Goal: Information Seeking & Learning: Learn about a topic

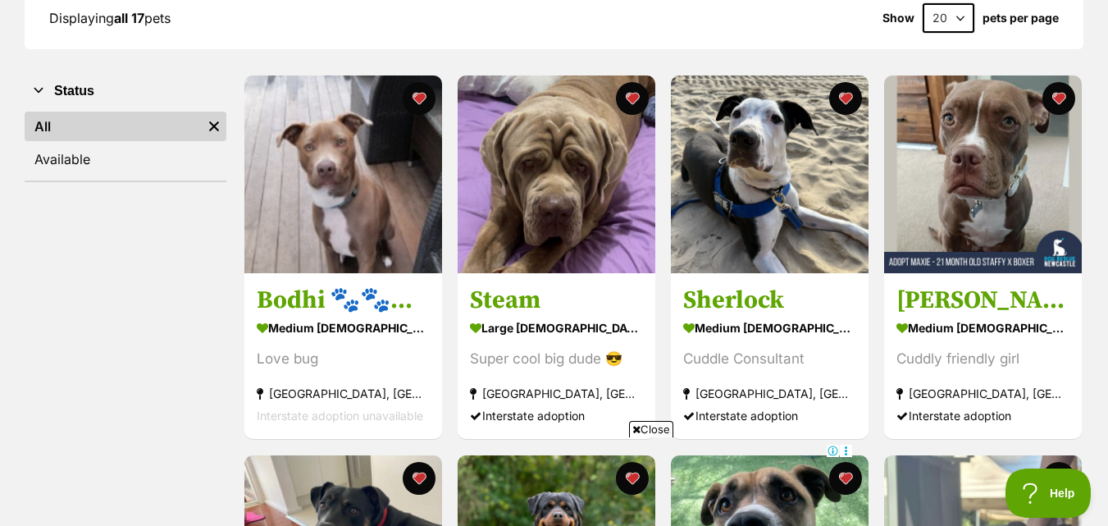
scroll to position [342, 0]
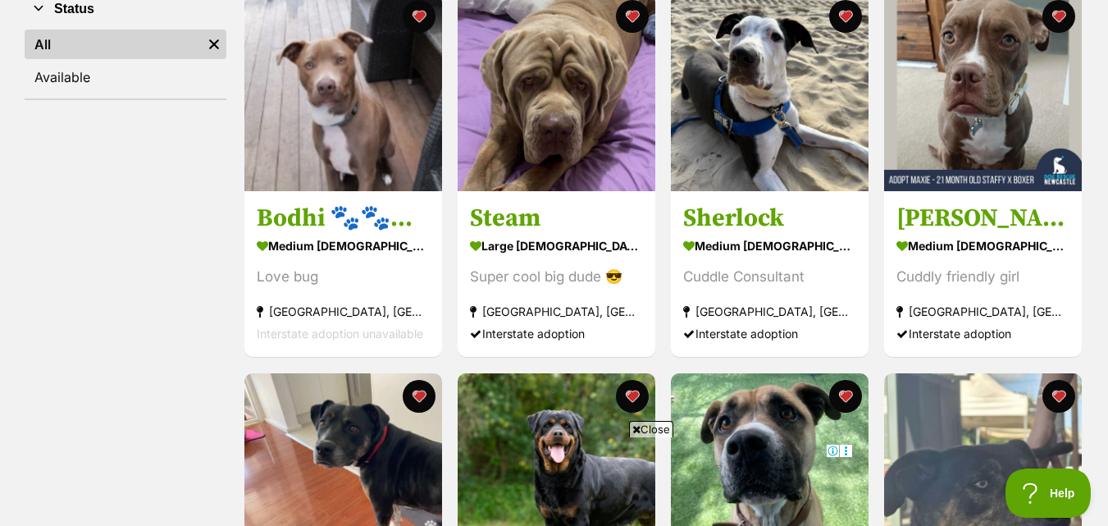
click at [659, 431] on span "Close" at bounding box center [651, 429] width 44 height 16
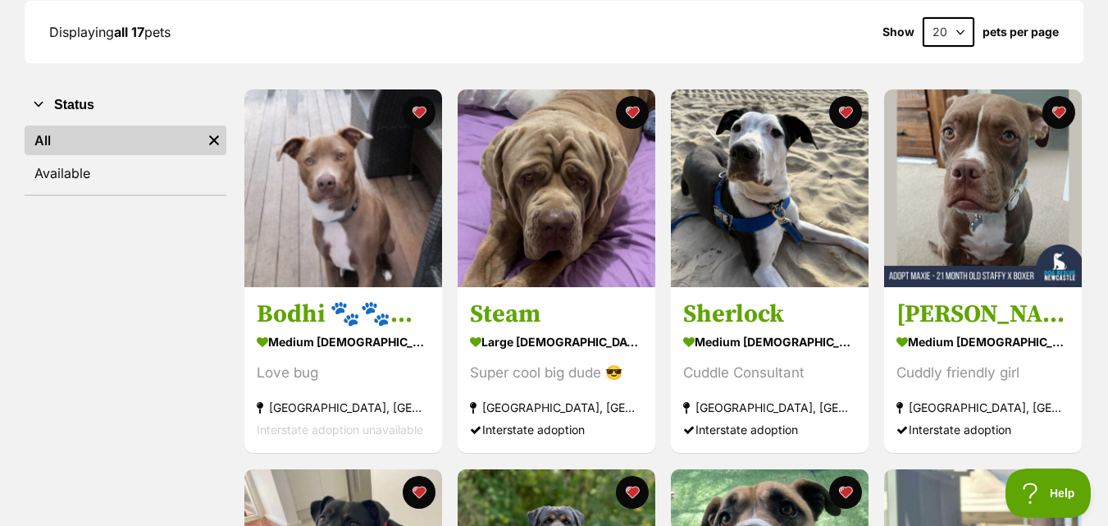
scroll to position [0, 0]
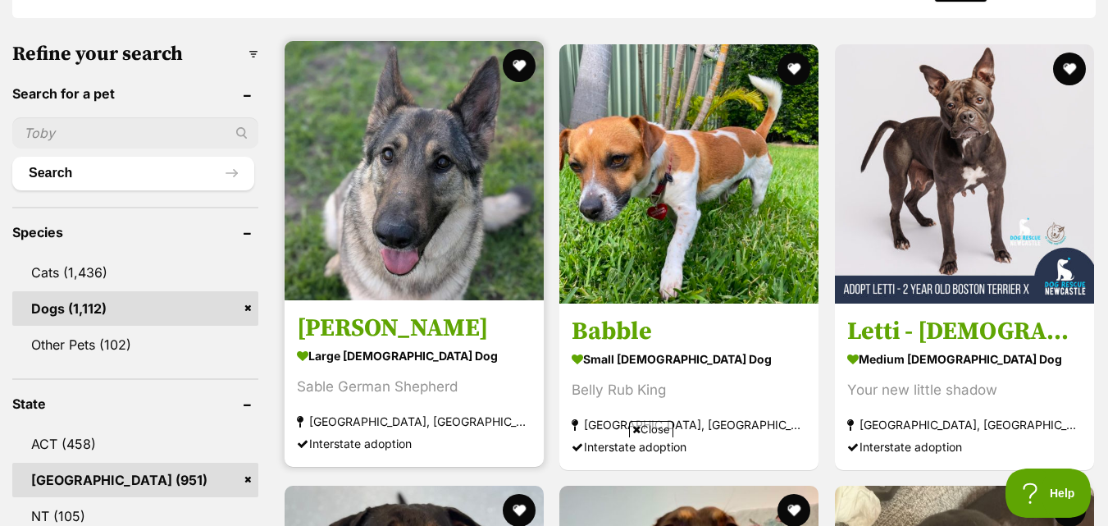
click at [346, 169] on img at bounding box center [414, 170] width 259 height 259
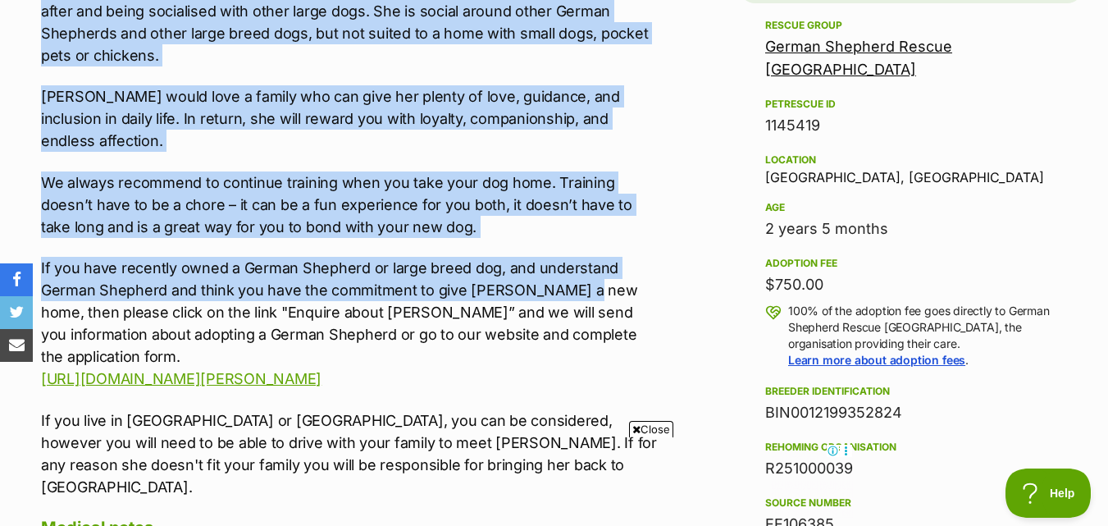
drag, startPoint x: 39, startPoint y: 258, endPoint x: 583, endPoint y: 241, distance: 544.1
click at [583, 241] on div "About Rosa Rosa is a young German Shepherd who is looking for her new home as h…" at bounding box center [343, 460] width 636 height 1202
copy div "Rosa is a young German Shepherd who is looking for her new home as her owner's …"
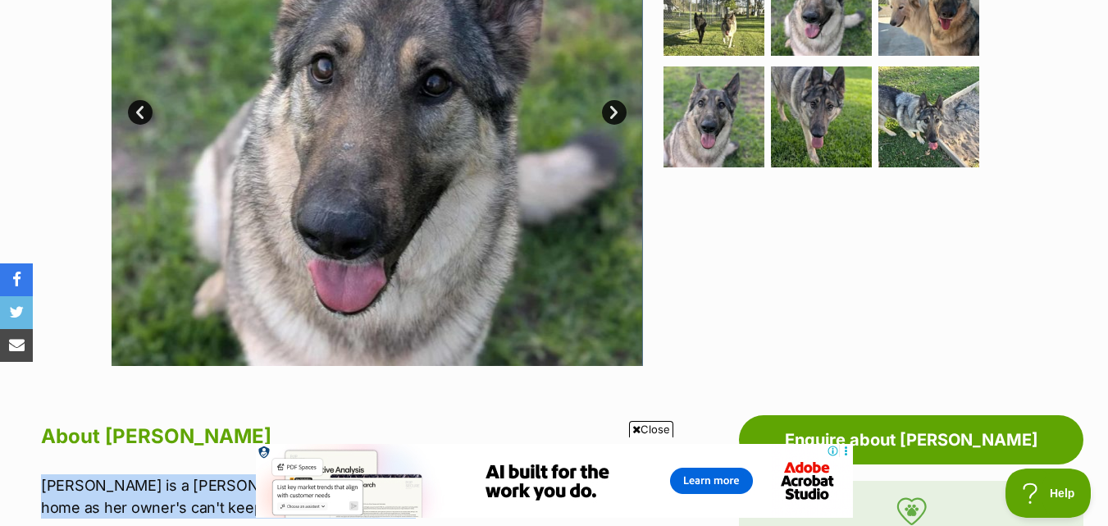
scroll to position [328, 0]
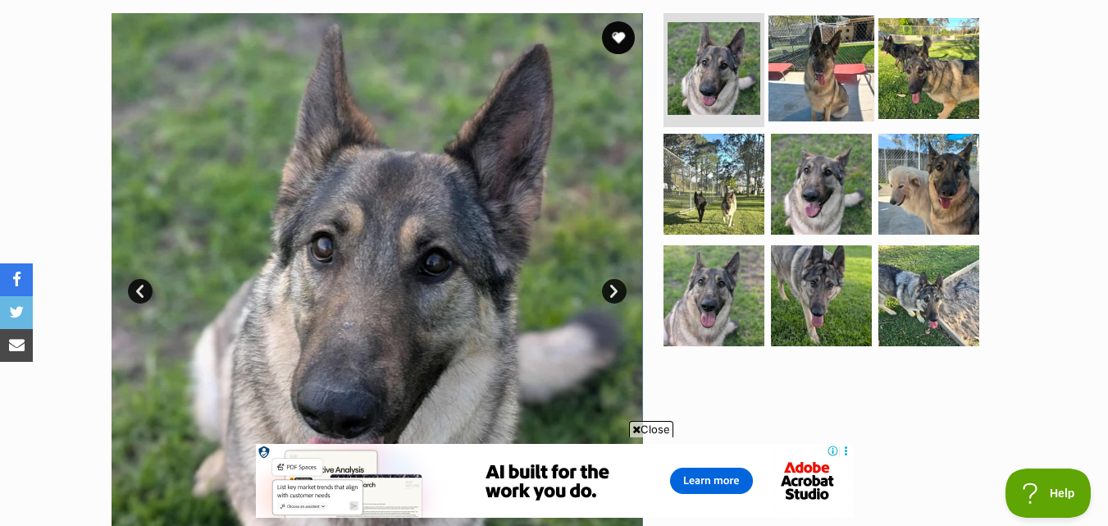
click at [833, 90] on img at bounding box center [822, 68] width 106 height 106
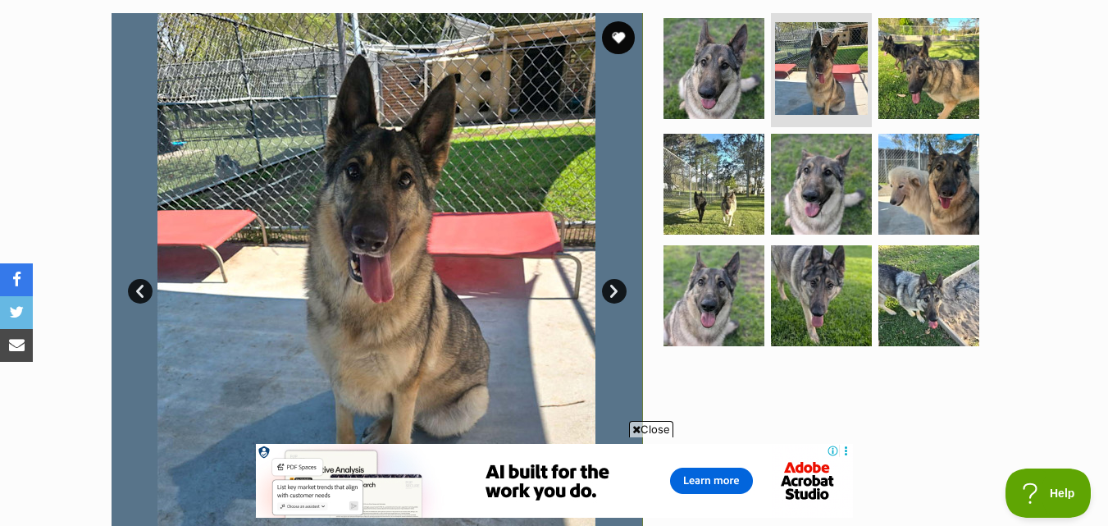
click at [617, 290] on link "Next" at bounding box center [614, 291] width 25 height 25
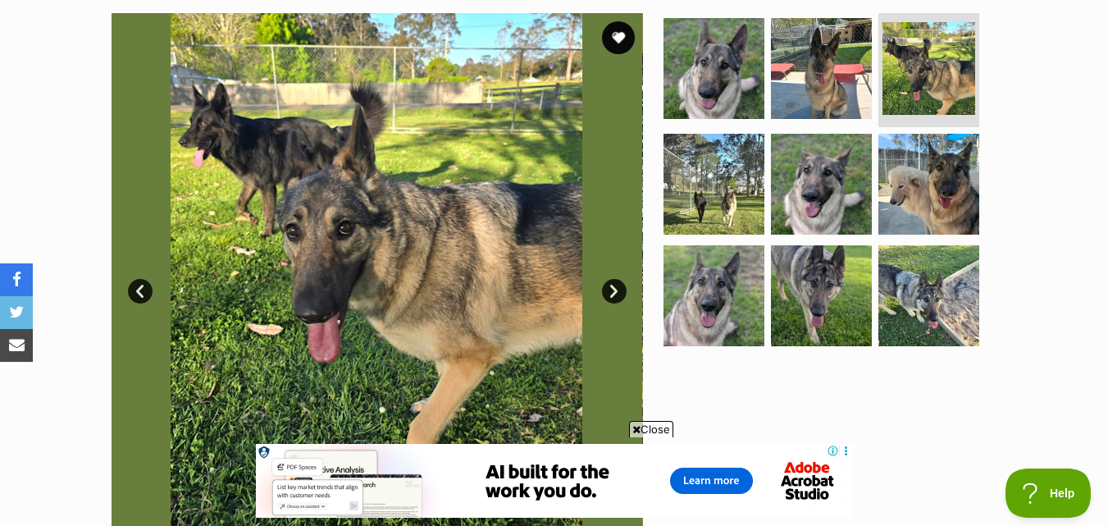
click at [617, 290] on link "Next" at bounding box center [614, 291] width 25 height 25
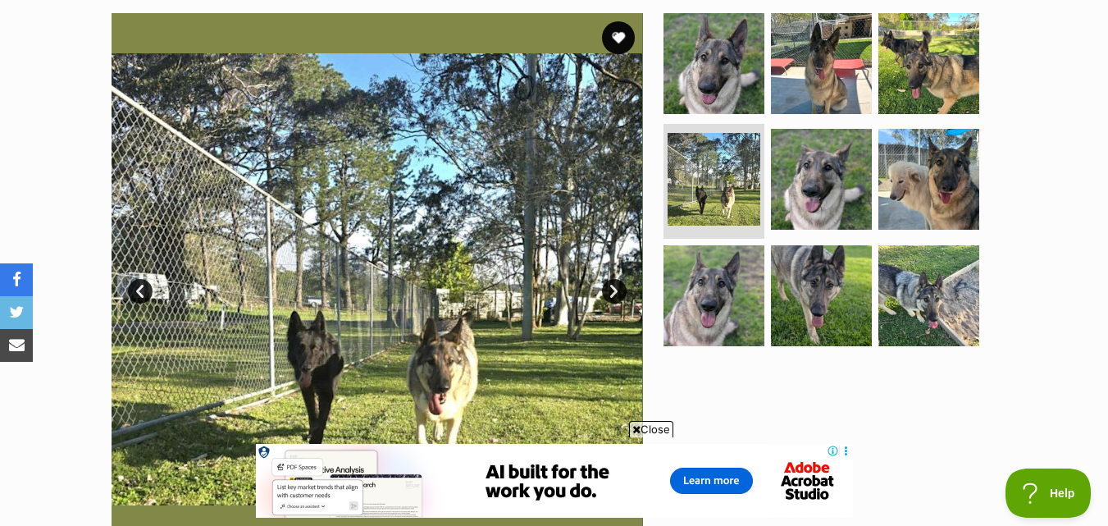
scroll to position [0, 0]
click at [617, 290] on link "Next" at bounding box center [614, 291] width 25 height 25
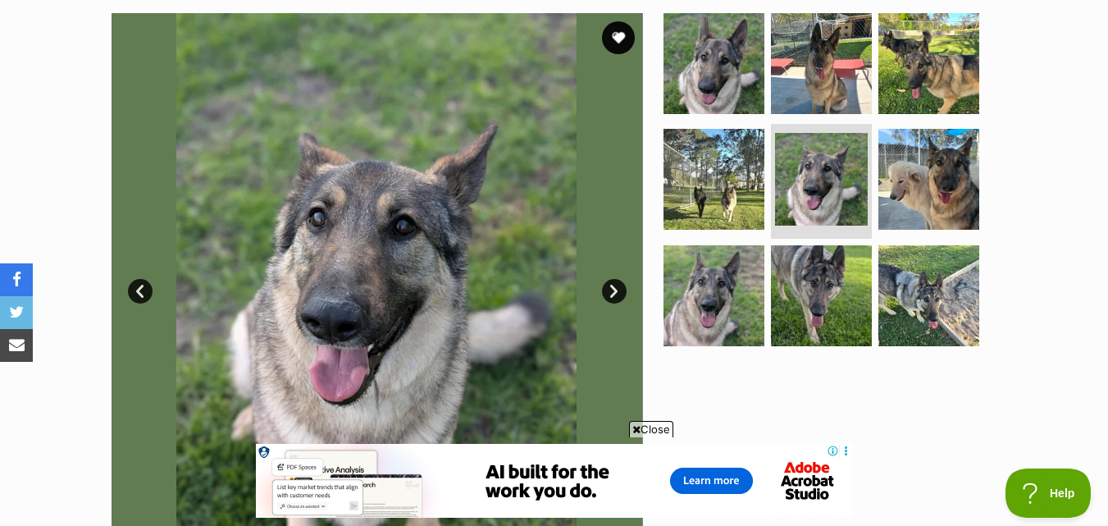
click at [612, 295] on link "Next" at bounding box center [614, 291] width 25 height 25
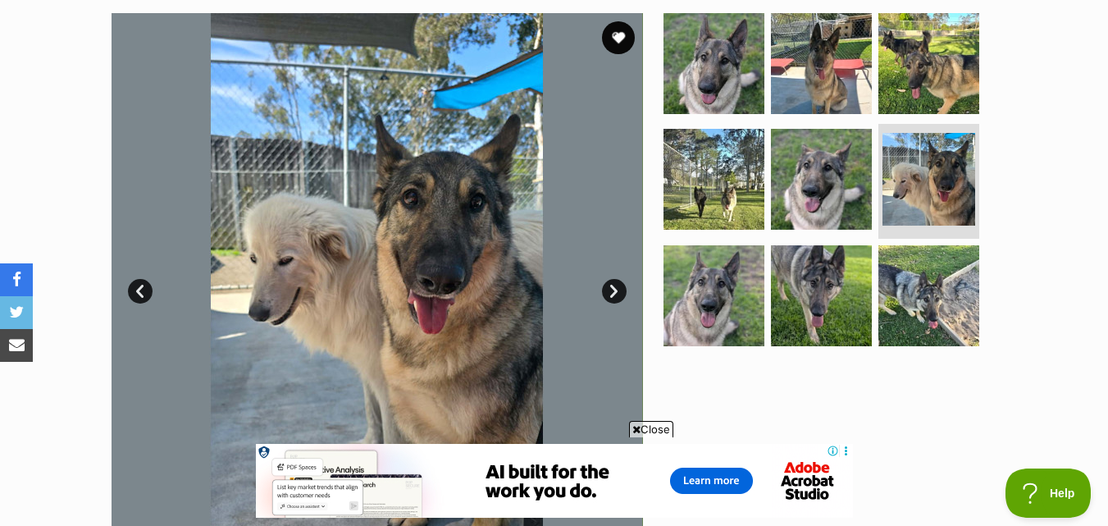
click at [612, 295] on link "Next" at bounding box center [614, 291] width 25 height 25
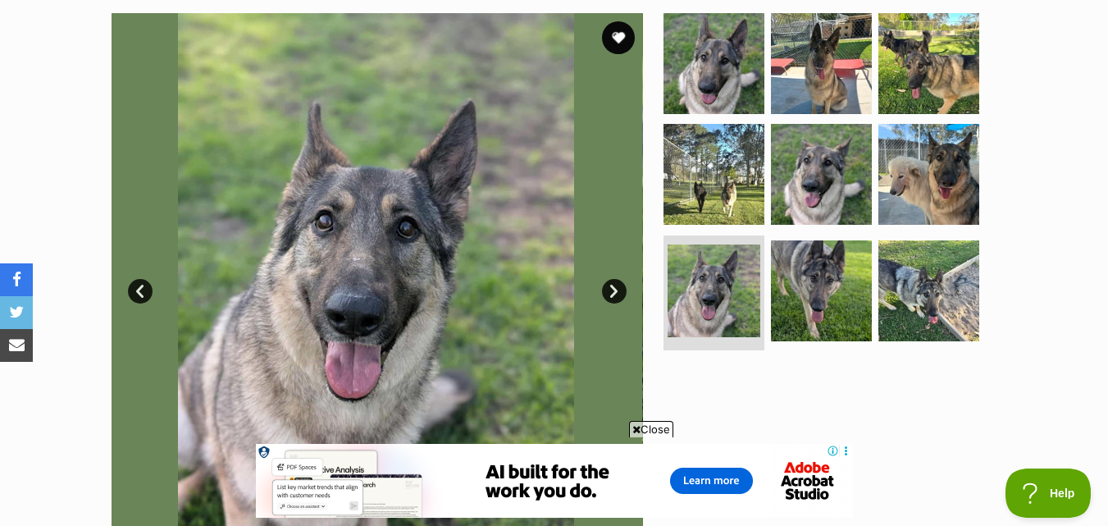
click at [612, 295] on link "Next" at bounding box center [614, 291] width 25 height 25
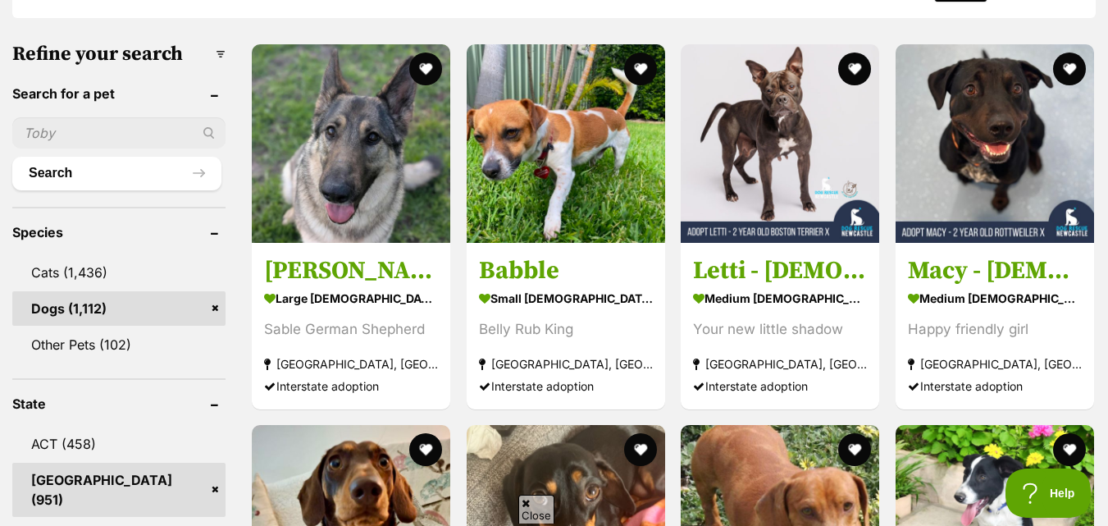
click at [561, 247] on link "Babble small [DEMOGRAPHIC_DATA] Dog Belly Rub King [GEOGRAPHIC_DATA], [GEOGRAPH…" at bounding box center [566, 326] width 199 height 167
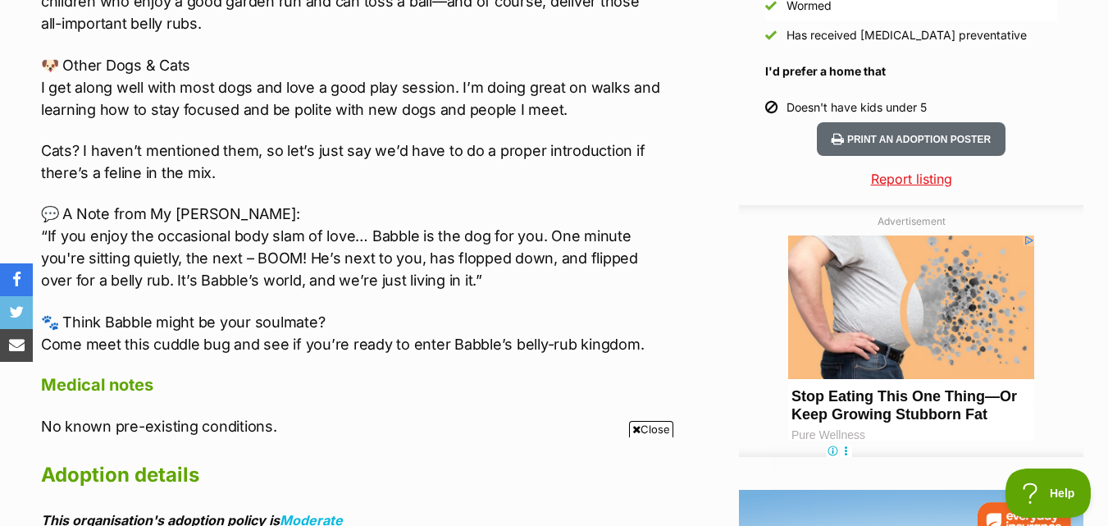
scroll to position [1641, 0]
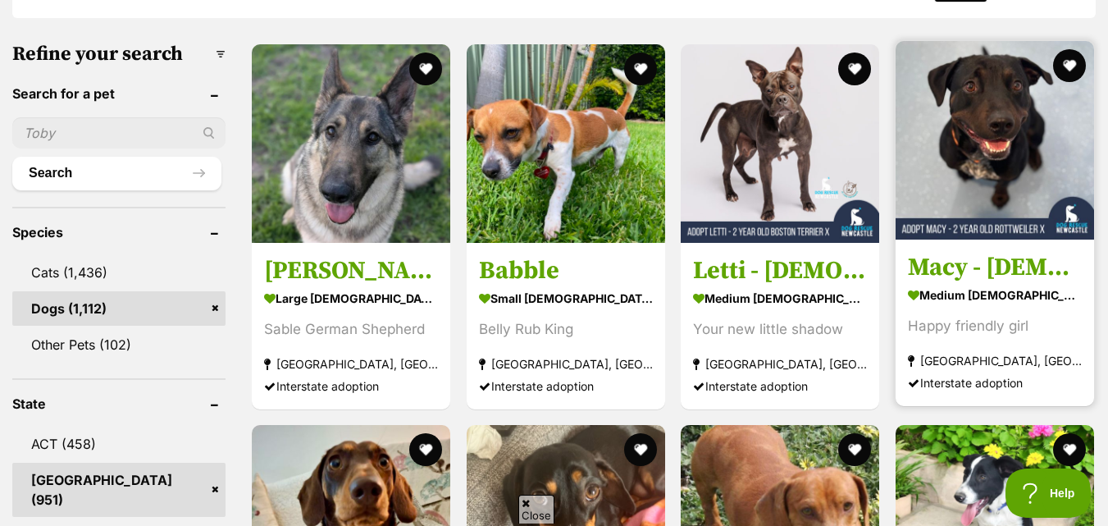
click at [1033, 180] on img at bounding box center [995, 140] width 199 height 199
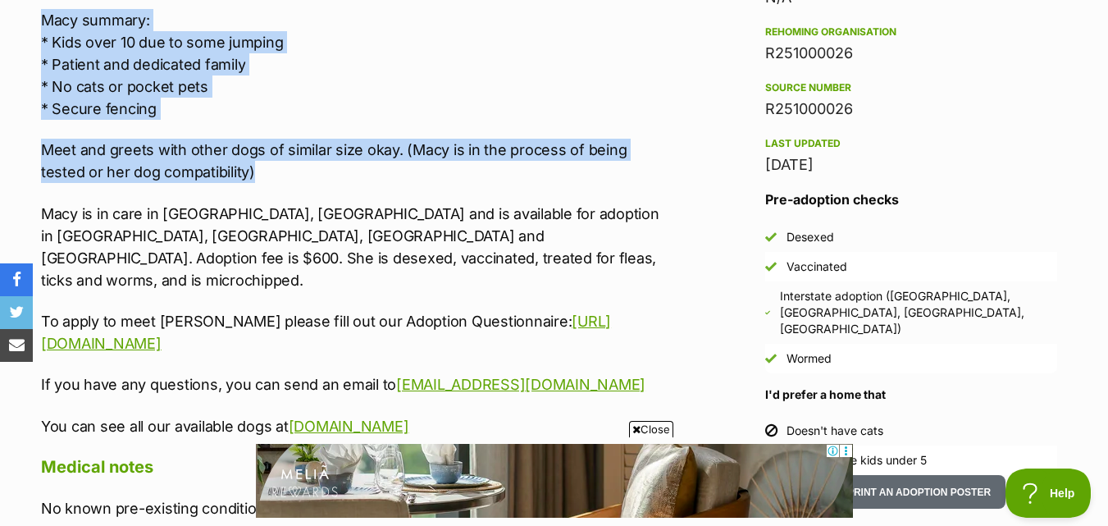
scroll to position [1477, 0]
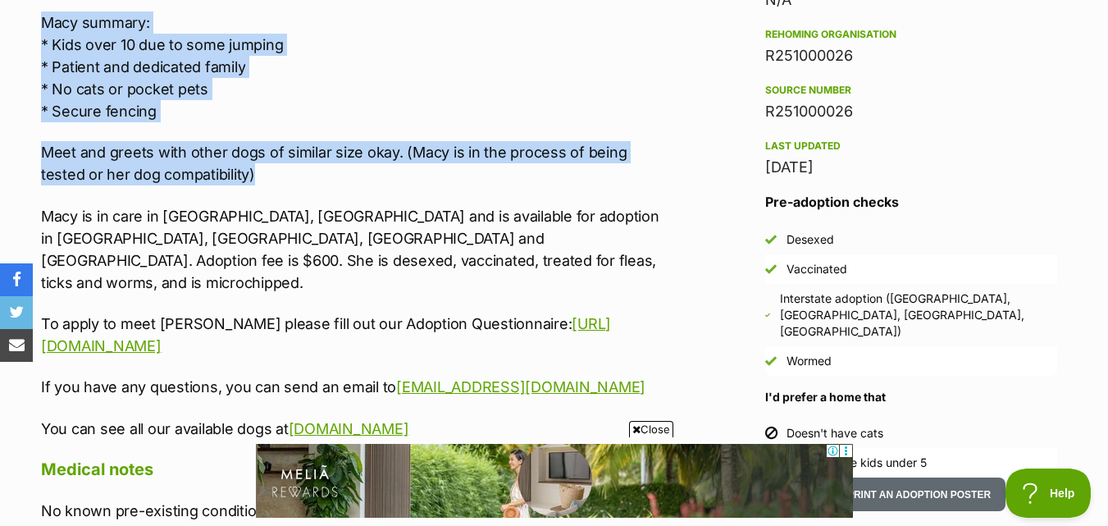
drag, startPoint x: 39, startPoint y: 95, endPoint x: 295, endPoint y: 135, distance: 259.1
click at [295, 135] on div "About Macy - 2 Year Old Rottweiler X Meet Macy! Macy is a beautiful 2 year old …" at bounding box center [343, 232] width 636 height 1491
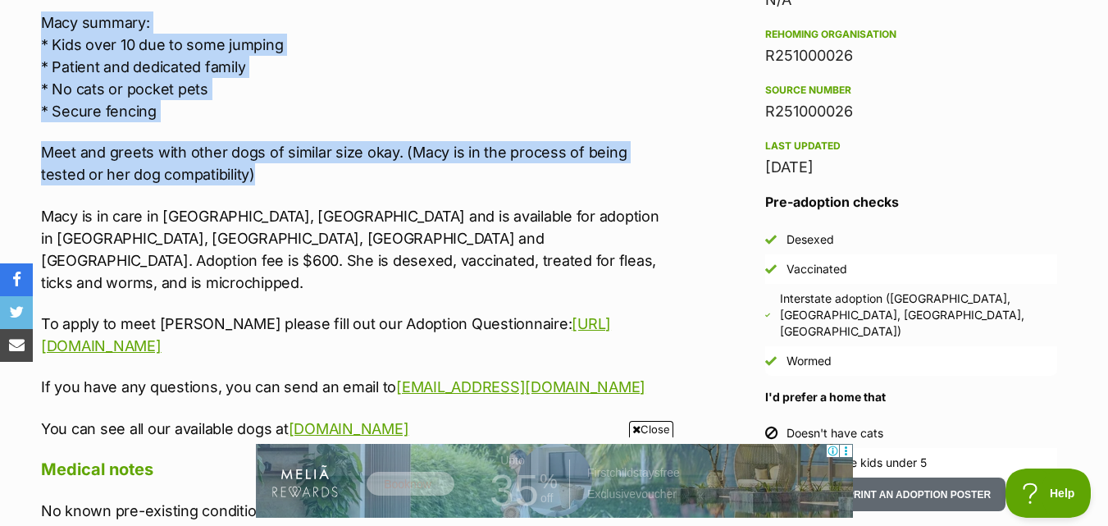
copy div "Meet Macy! Macy is a beautiful 2 year old Rottweiler X who is so eager to find …"
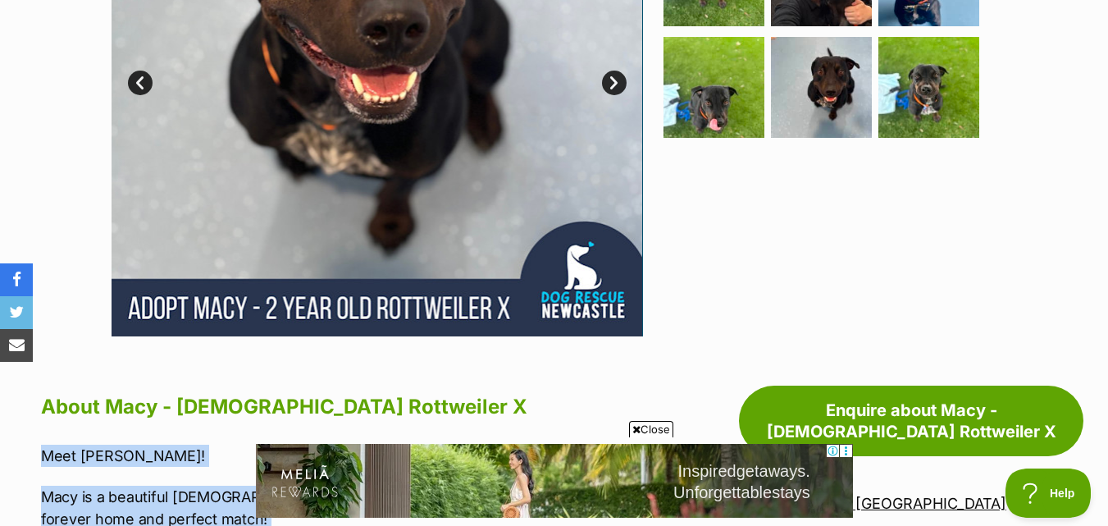
scroll to position [820, 0]
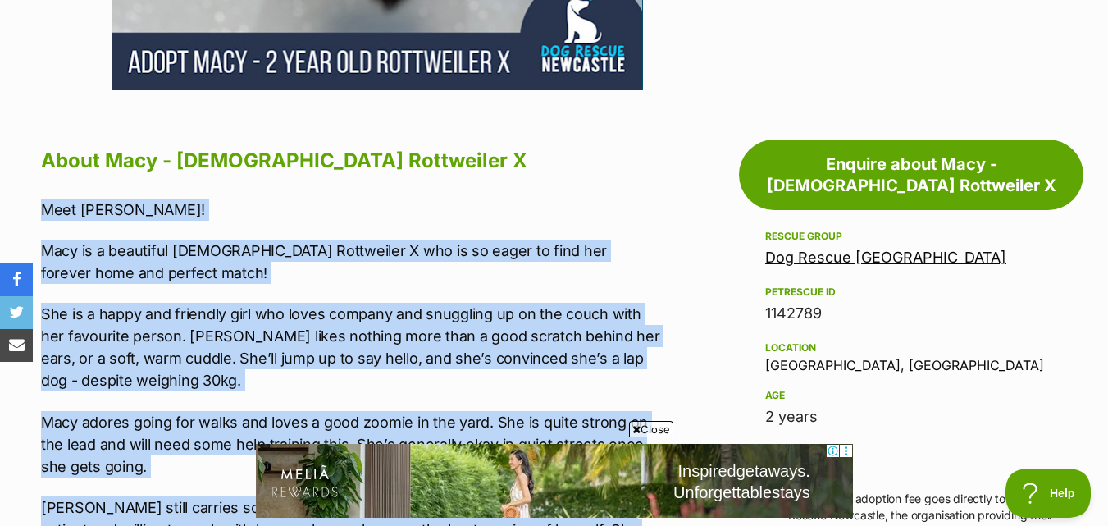
click at [482, 199] on p "Meet Macy!" at bounding box center [350, 210] width 619 height 22
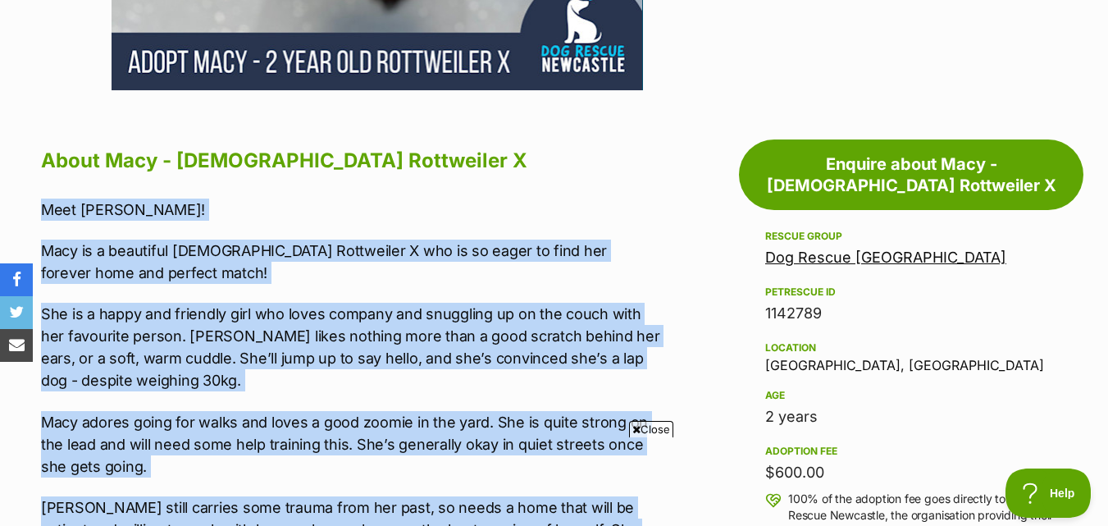
scroll to position [0, 0]
click at [612, 330] on p "She is a happy and friendly girl who loves company and snuggling up on the couc…" at bounding box center [350, 347] width 619 height 89
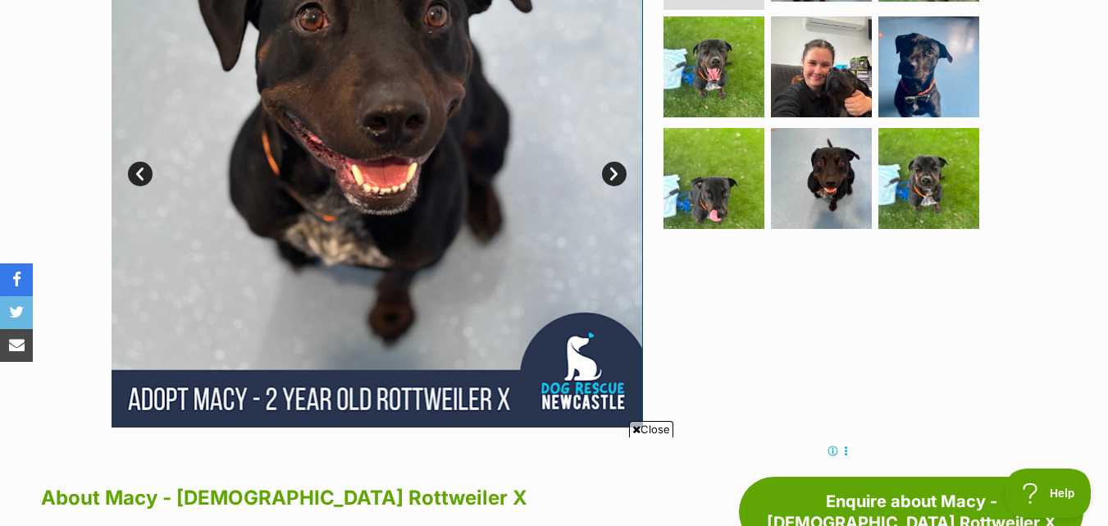
scroll to position [328, 0]
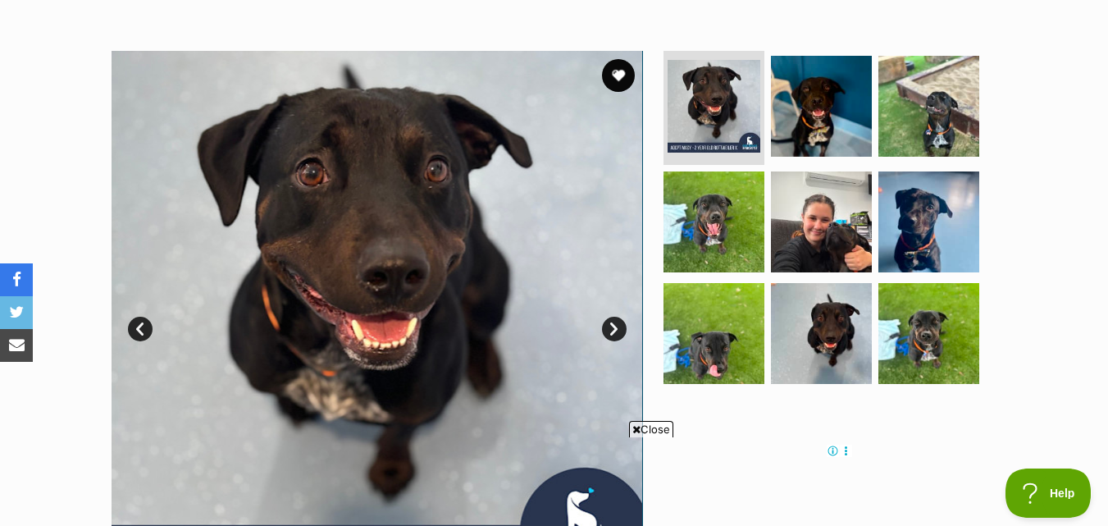
click at [619, 317] on link "Next" at bounding box center [614, 329] width 25 height 25
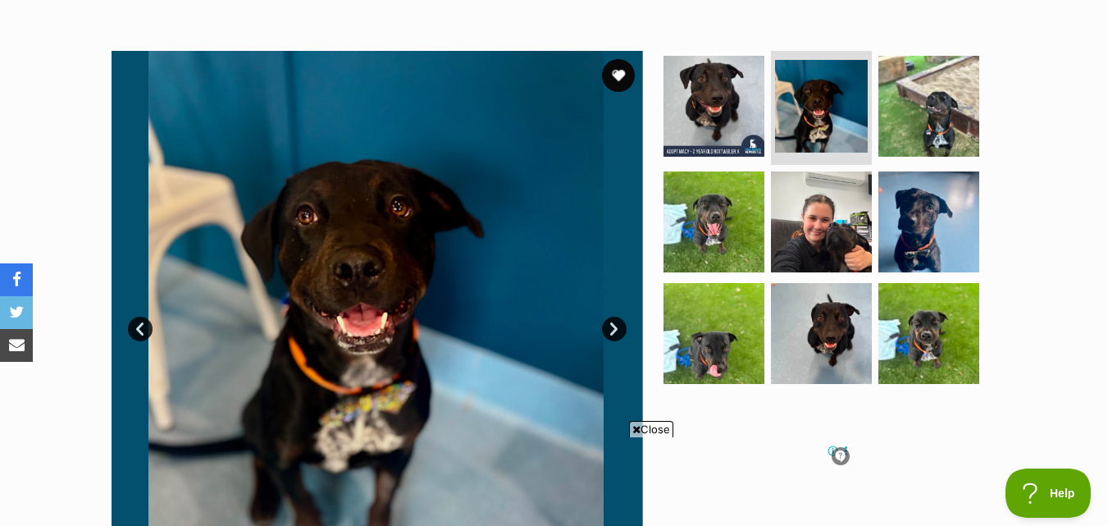
click at [619, 317] on link "Next" at bounding box center [614, 329] width 25 height 25
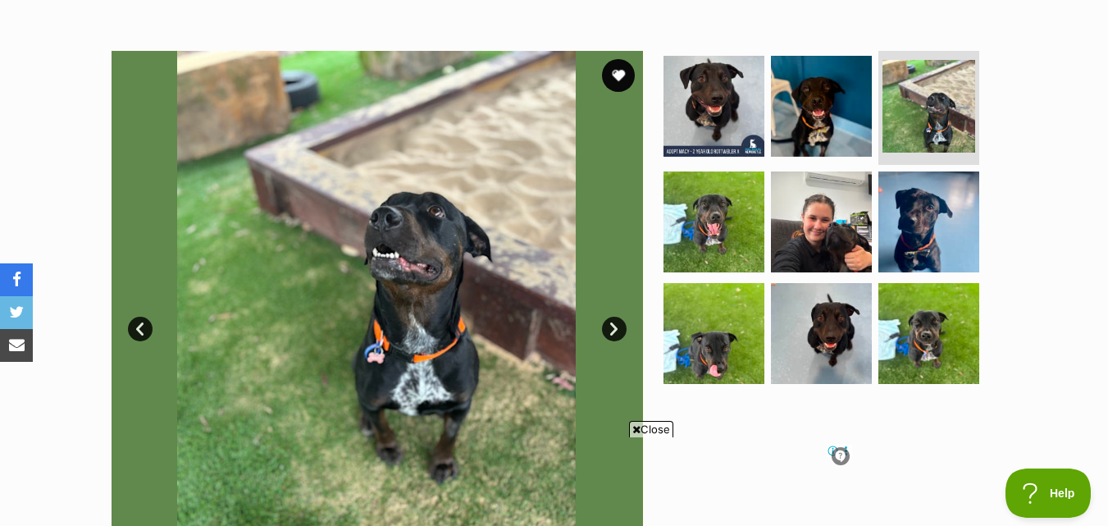
click at [619, 317] on link "Next" at bounding box center [614, 329] width 25 height 25
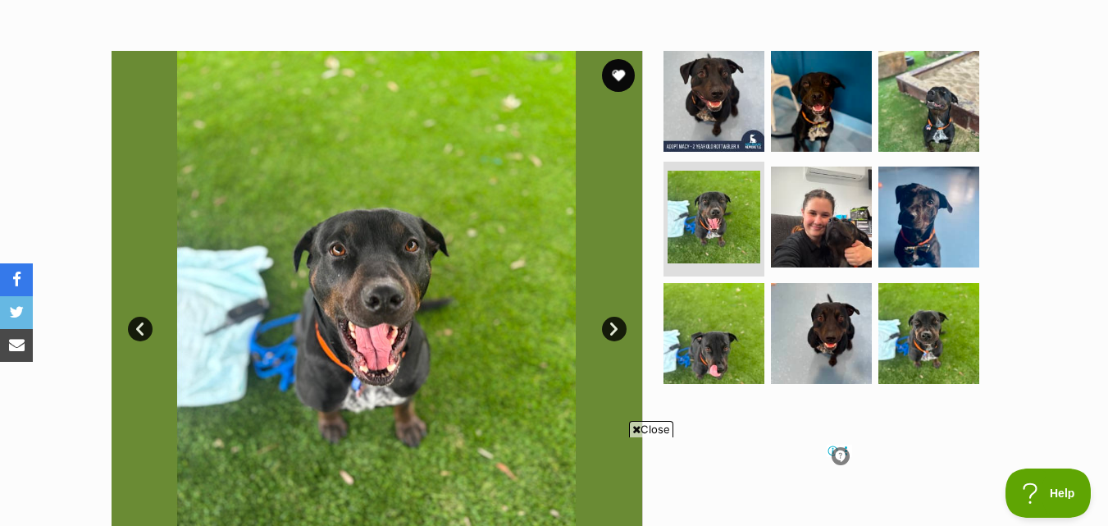
click at [619, 317] on link "Next" at bounding box center [614, 329] width 25 height 25
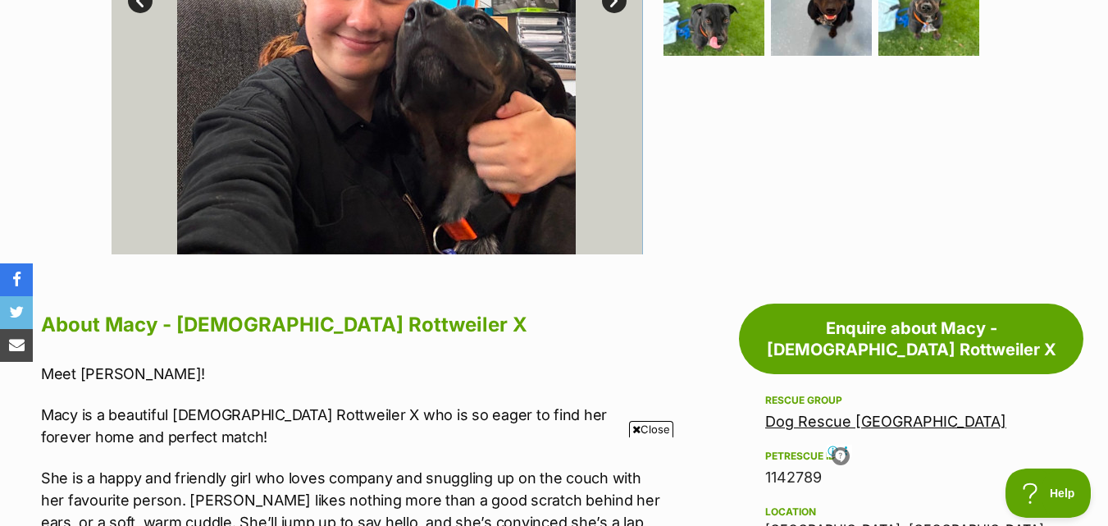
scroll to position [0, 0]
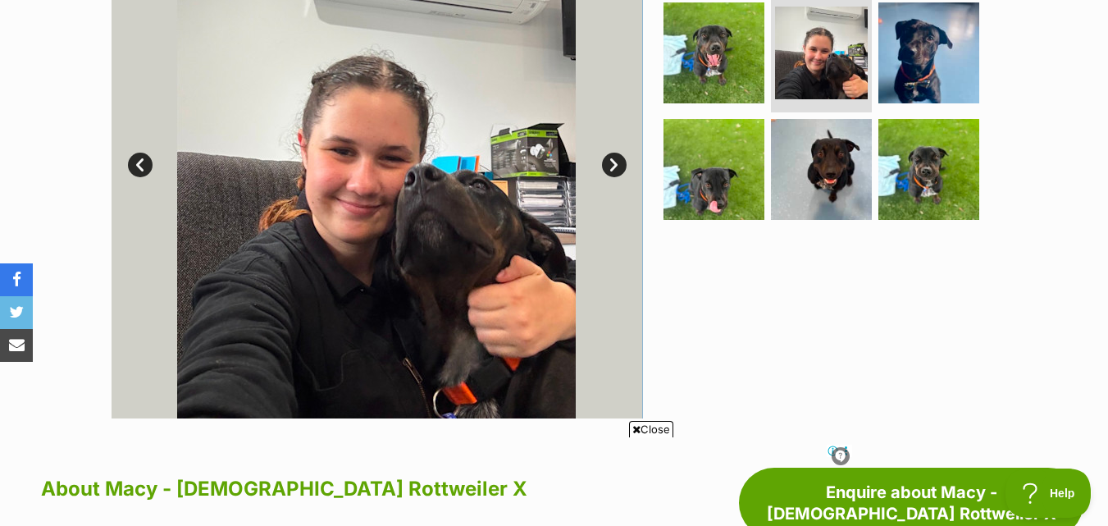
click at [604, 153] on link "Next" at bounding box center [614, 165] width 25 height 25
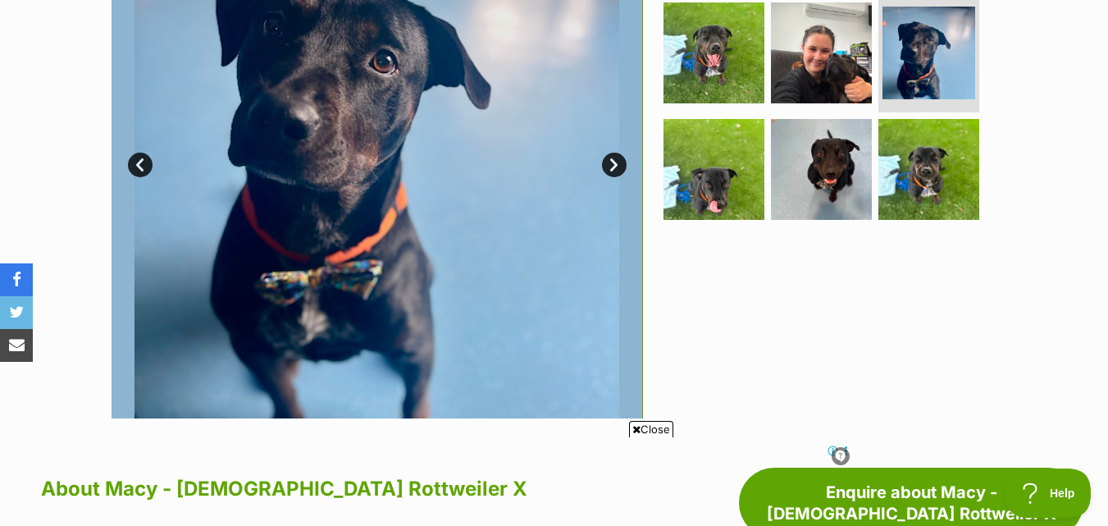
click at [604, 153] on link "Next" at bounding box center [614, 165] width 25 height 25
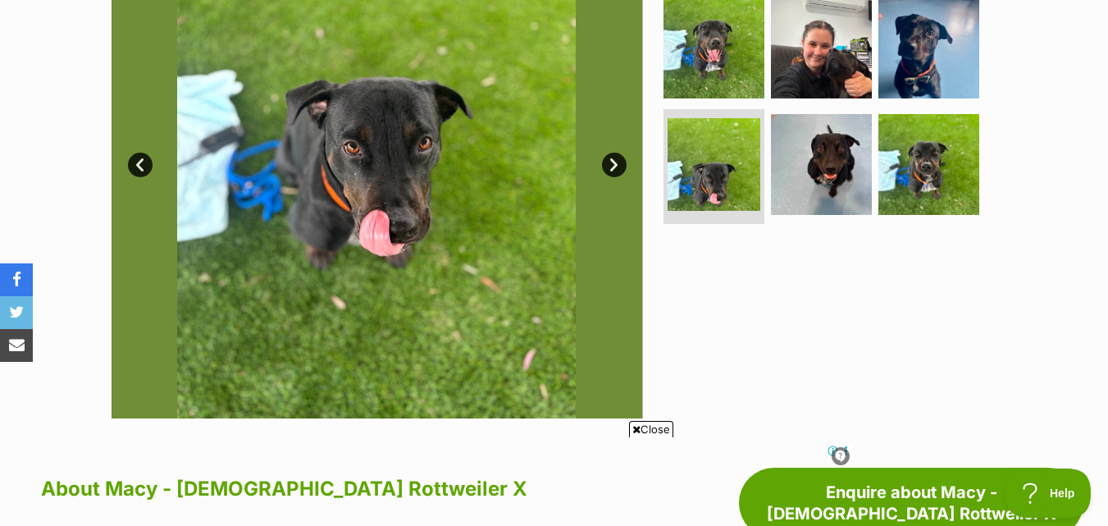
click at [604, 153] on link "Next" at bounding box center [614, 165] width 25 height 25
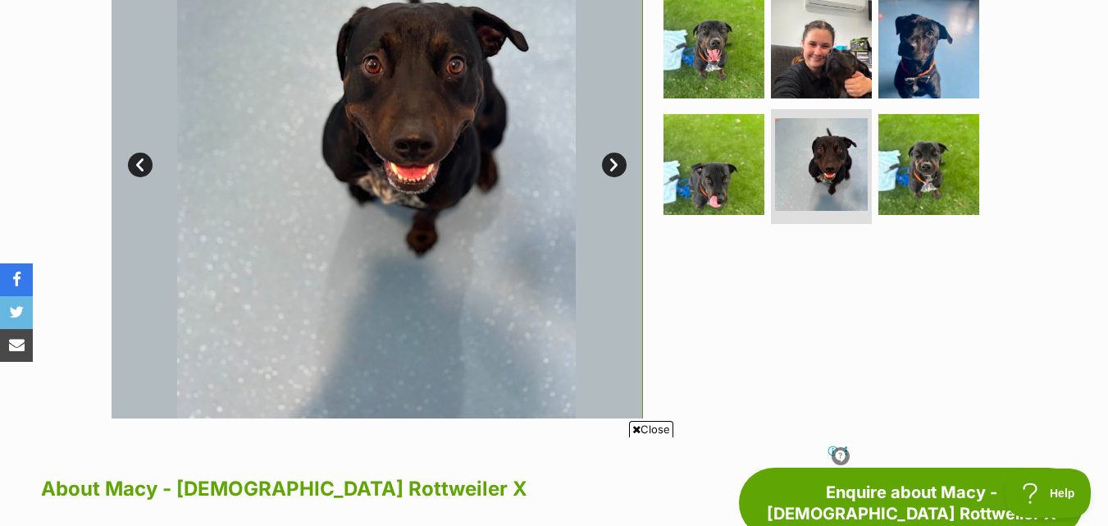
click at [604, 153] on link "Next" at bounding box center [614, 165] width 25 height 25
